Goal: Task Accomplishment & Management: Manage account settings

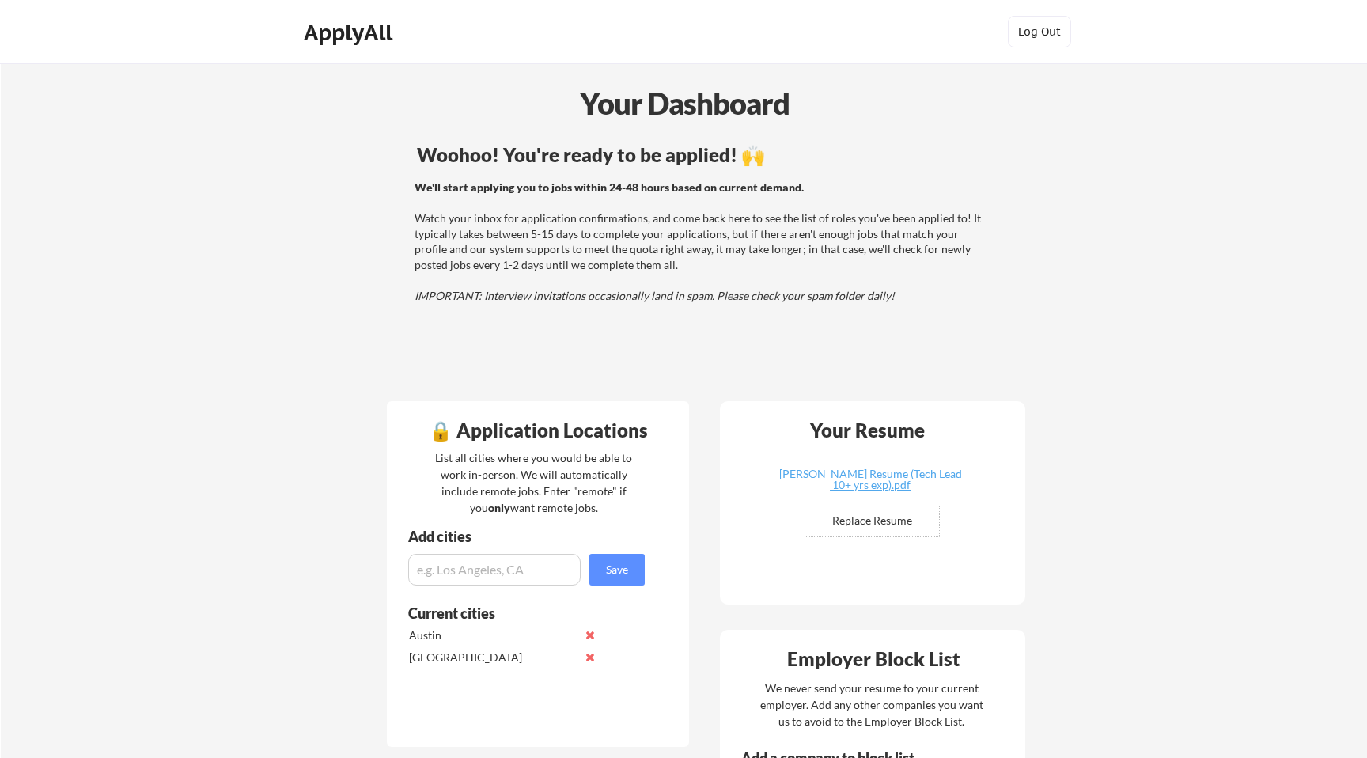
scroll to position [222, 0]
click at [694, 321] on button "View My Job Applications" at bounding box center [701, 326] width 249 height 32
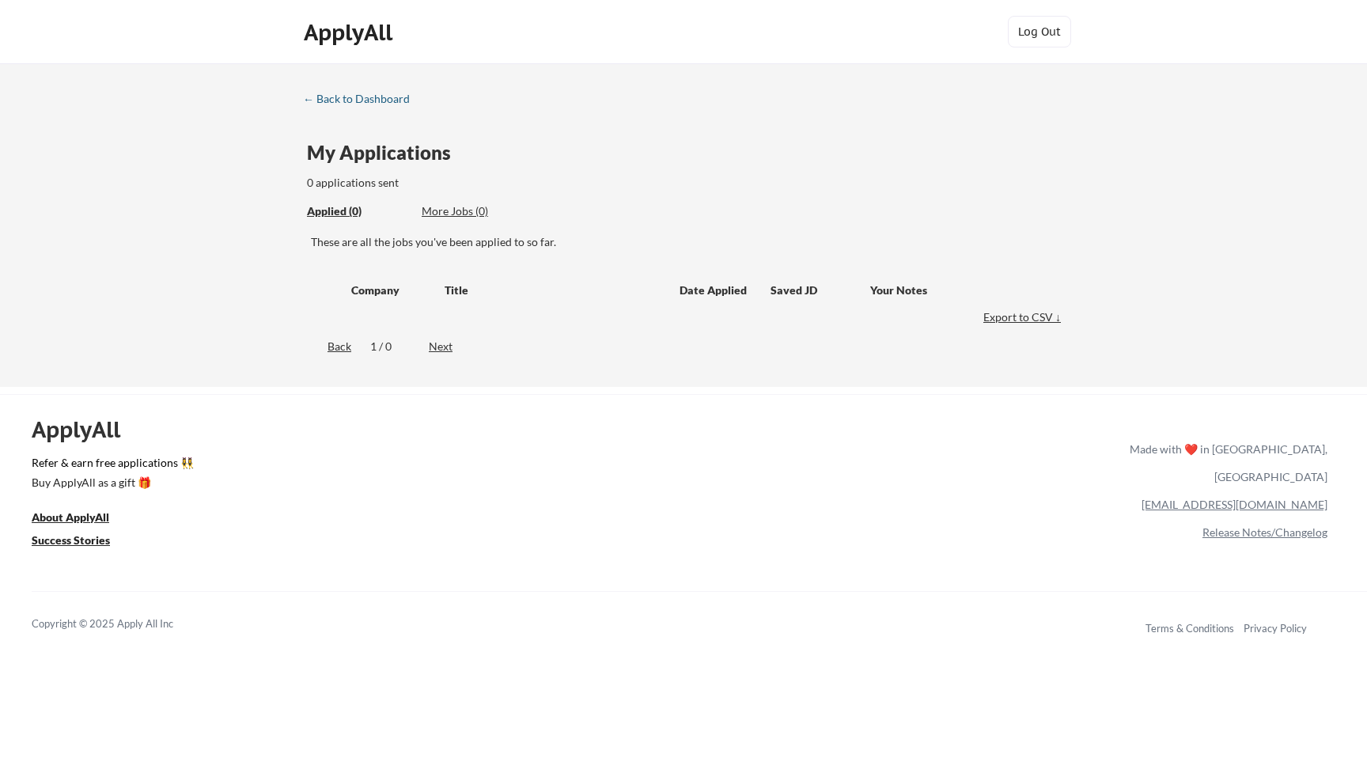
click at [326, 102] on div "← Back to Dashboard" at bounding box center [362, 98] width 119 height 11
